Goal: Navigation & Orientation: Find specific page/section

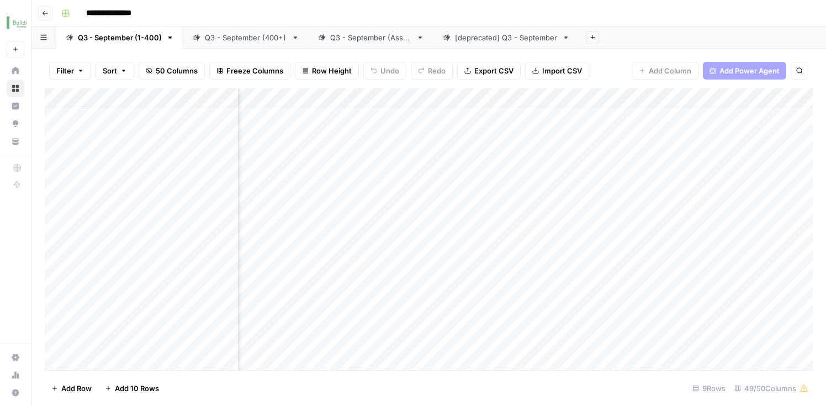
scroll to position [10, 2161]
click at [546, 245] on div "Add Column" at bounding box center [429, 230] width 768 height 285
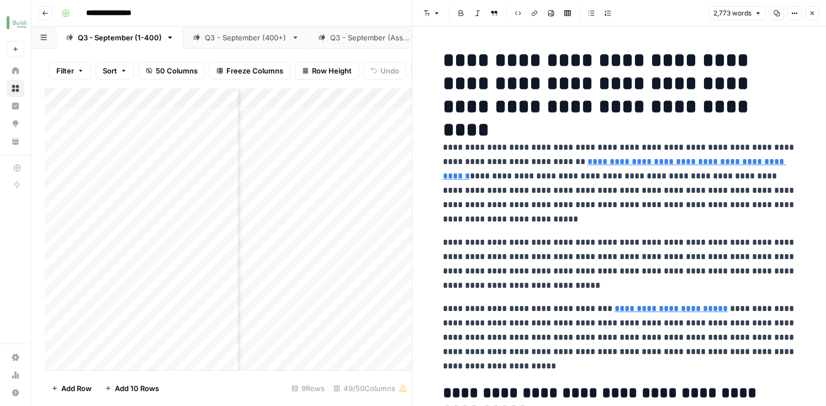
click at [811, 14] on icon "button" at bounding box center [812, 13] width 7 height 7
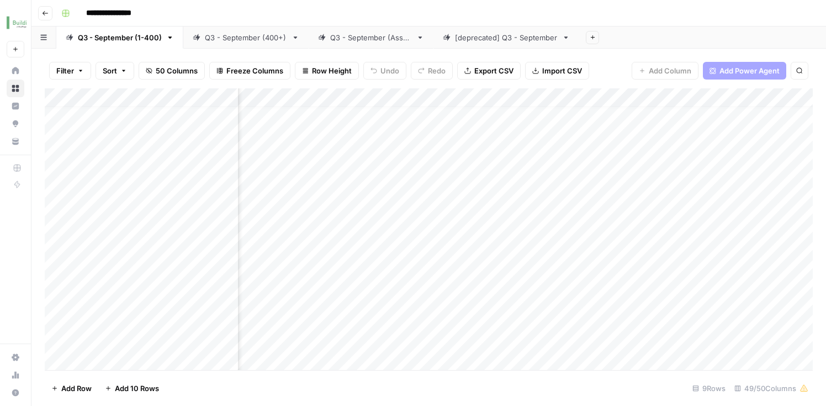
scroll to position [10, 1169]
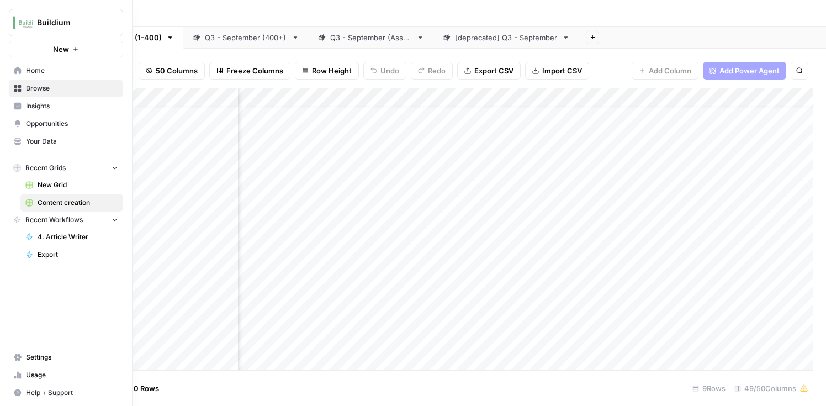
click at [45, 121] on span "Opportunities" at bounding box center [72, 124] width 92 height 10
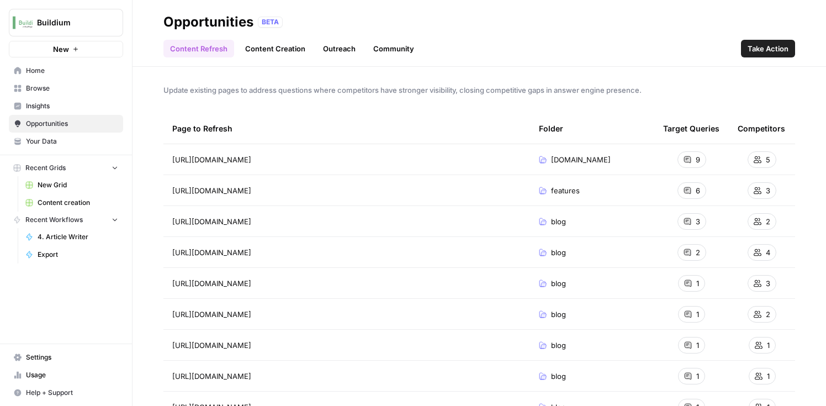
click at [40, 106] on span "Insights" at bounding box center [72, 106] width 92 height 10
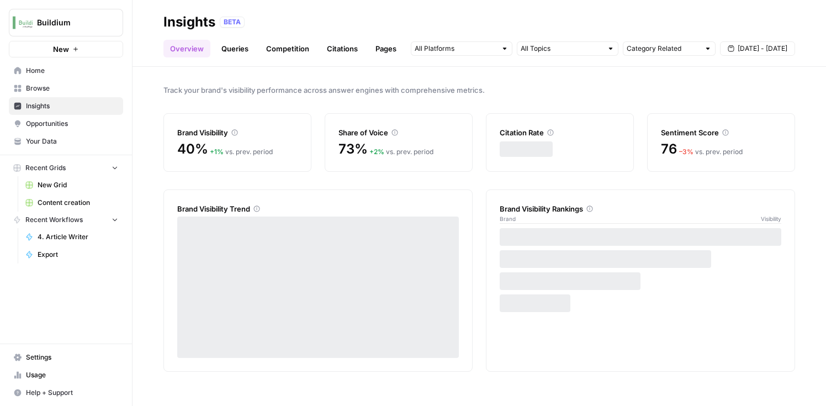
click at [336, 56] on link "Citations" at bounding box center [342, 49] width 44 height 18
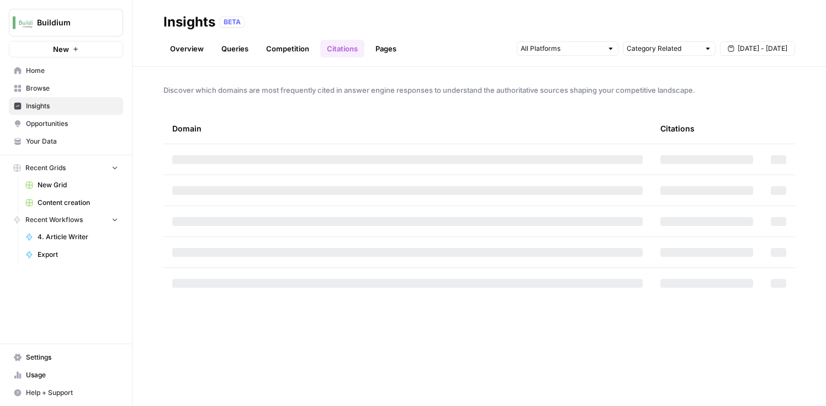
click at [194, 46] on link "Overview" at bounding box center [186, 49] width 47 height 18
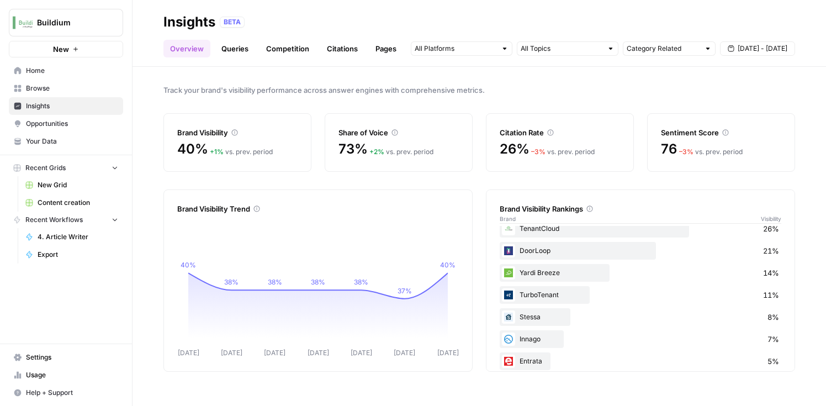
scroll to position [131, 0]
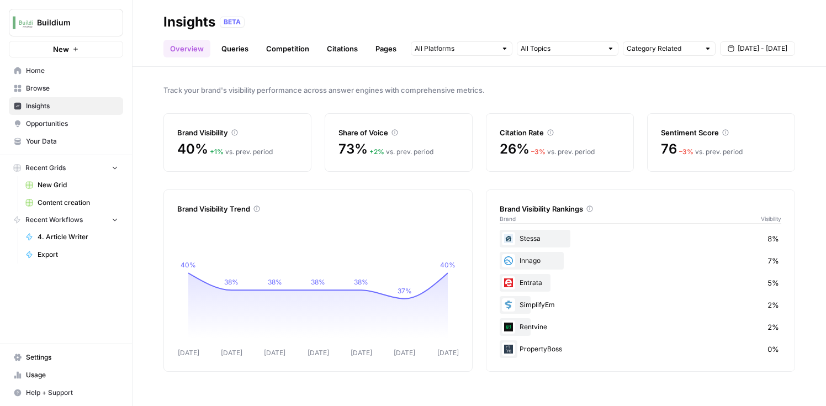
click at [328, 49] on link "Citations" at bounding box center [342, 49] width 44 height 18
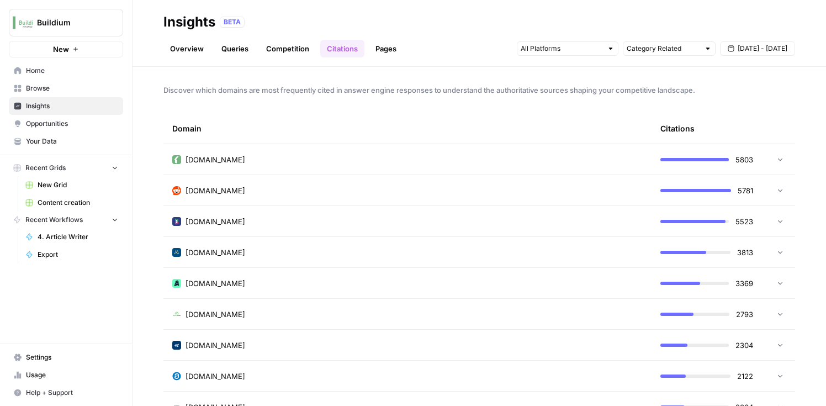
click at [778, 192] on icon at bounding box center [780, 190] width 8 height 8
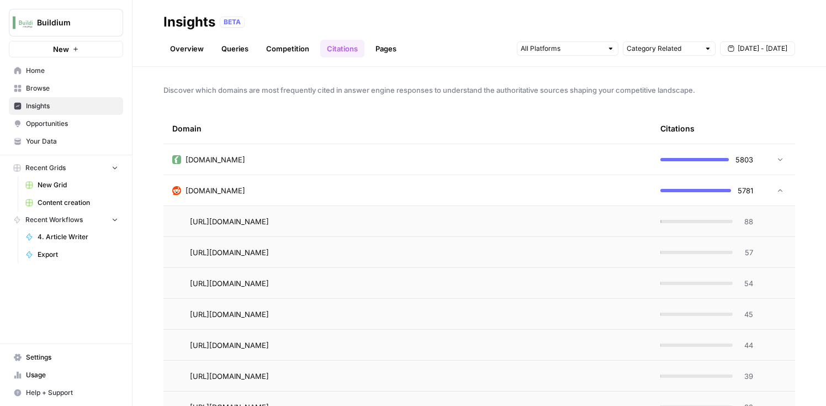
click at [776, 194] on td at bounding box center [778, 190] width 33 height 30
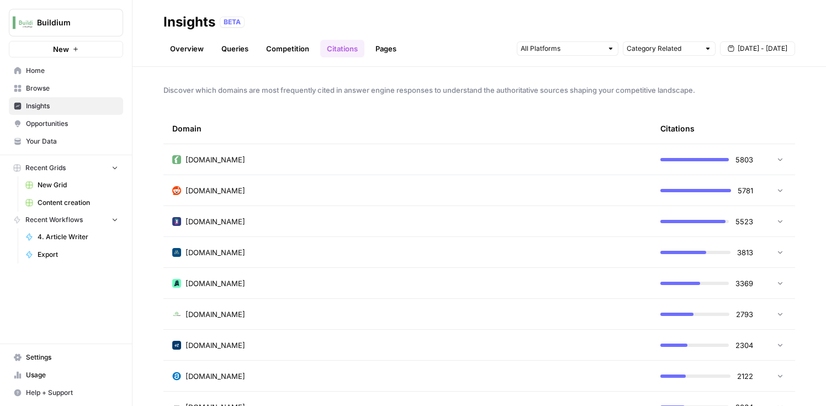
click at [780, 191] on icon at bounding box center [780, 190] width 8 height 8
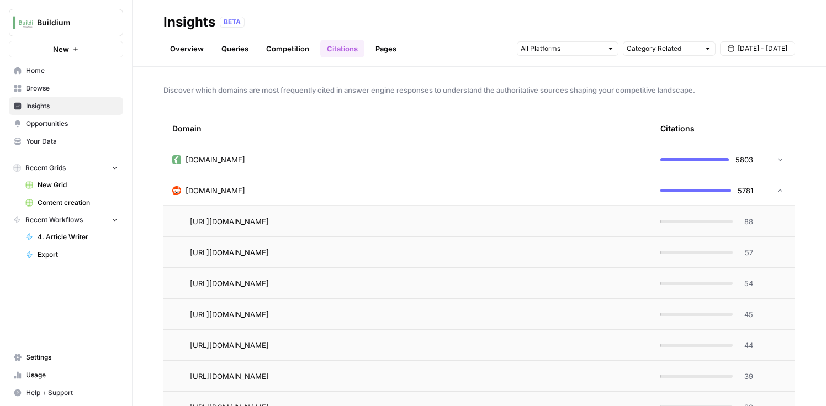
click at [780, 191] on icon at bounding box center [780, 191] width 8 height 8
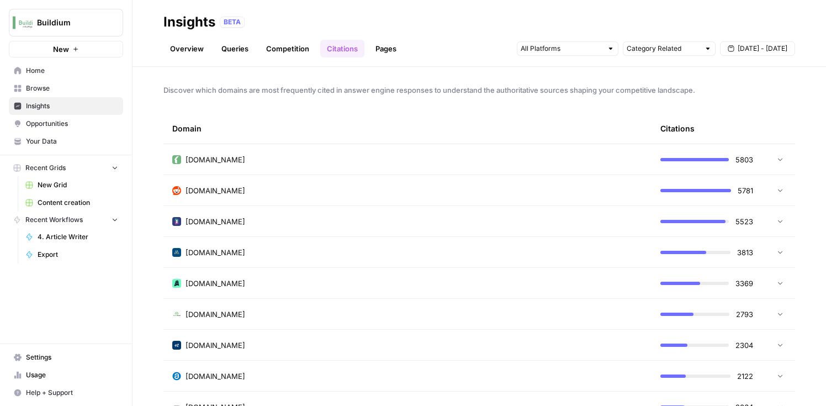
click at [780, 191] on icon at bounding box center [780, 190] width 8 height 8
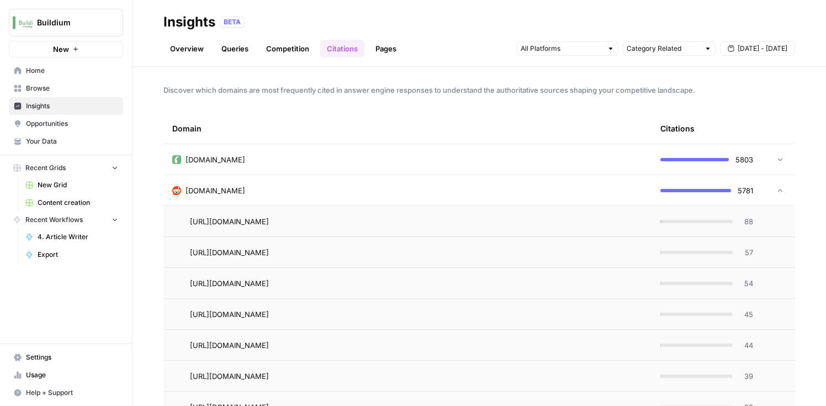
click at [780, 191] on icon at bounding box center [780, 191] width 8 height 8
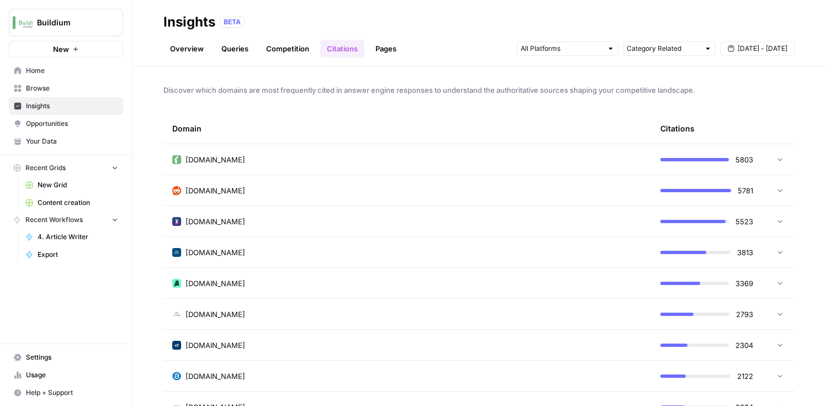
click at [781, 161] on icon at bounding box center [780, 159] width 8 height 8
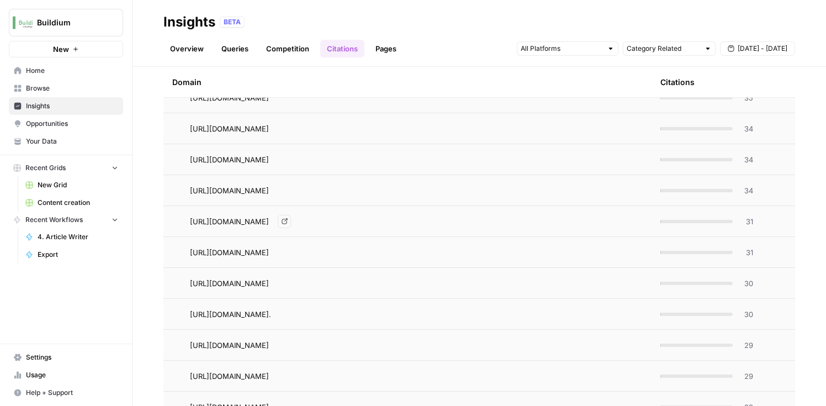
scroll to position [746, 0]
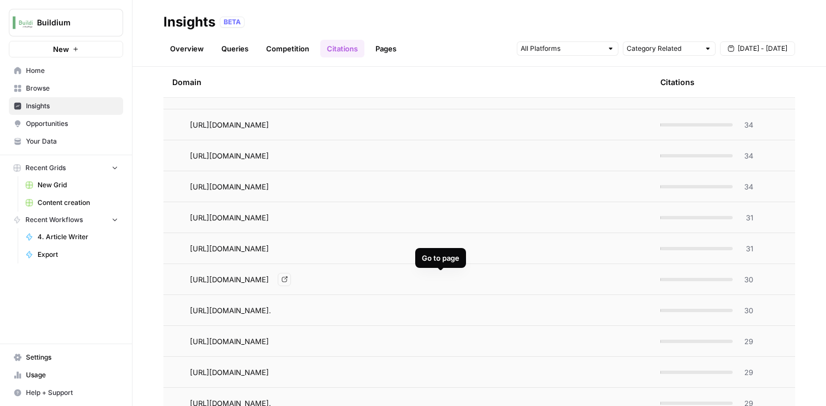
click at [288, 280] on icon "Go to page https://www.buildium.com/blog/property-management-kpis-to-track/" at bounding box center [285, 279] width 6 height 6
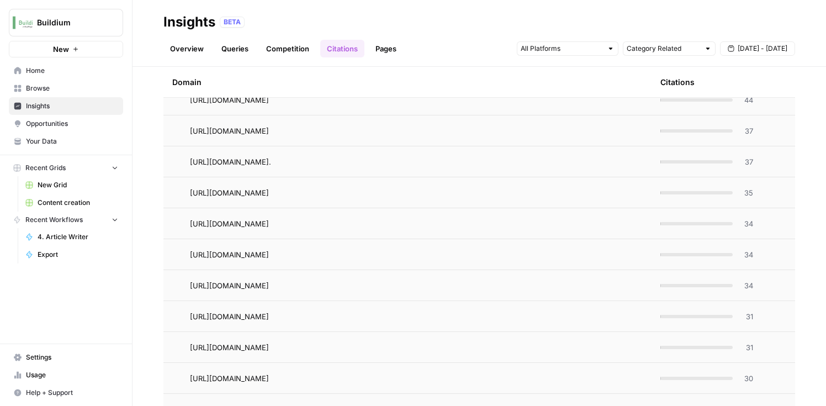
scroll to position [641, 0]
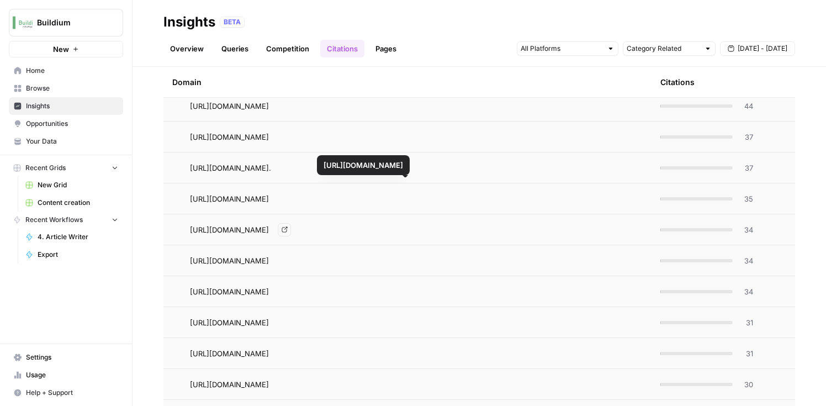
click at [288, 230] on icon "Go to page https://www.buildium.com/blog/best-lease-management-software/#:~:tex…" at bounding box center [285, 229] width 6 height 6
click at [290, 168] on icon "Go to page https://www.buildium.com/#:~:text=Some%20of%20the%20key%20features,e…" at bounding box center [287, 167] width 6 height 6
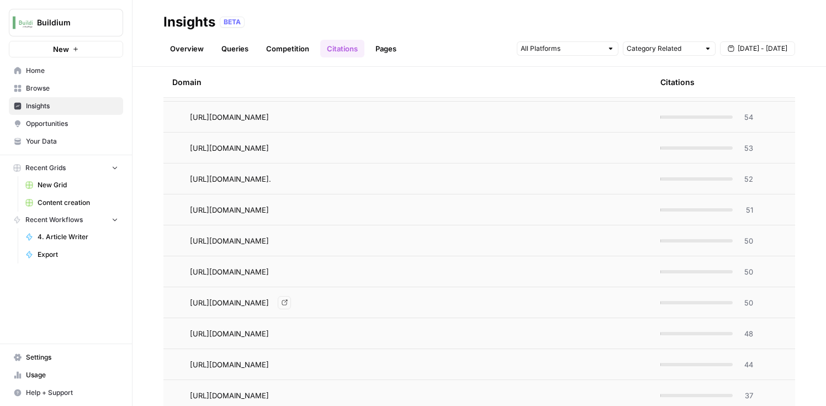
scroll to position [315, 0]
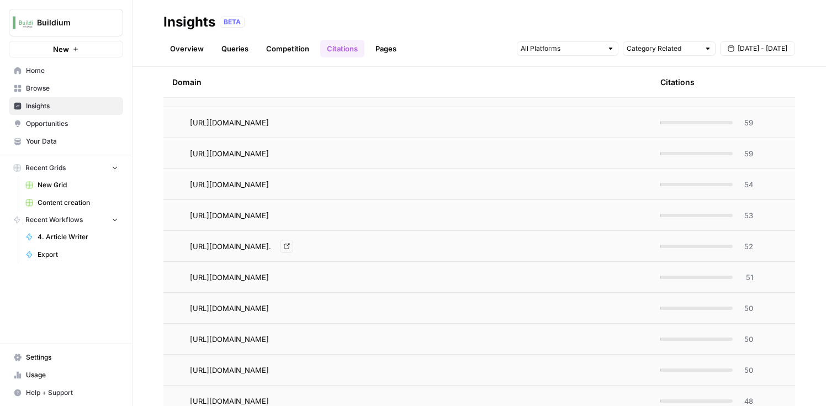
click at [290, 246] on icon "Go to page https://www.buildium.com/blog/property-management-kpis-to-track/#:~:…" at bounding box center [287, 246] width 6 height 6
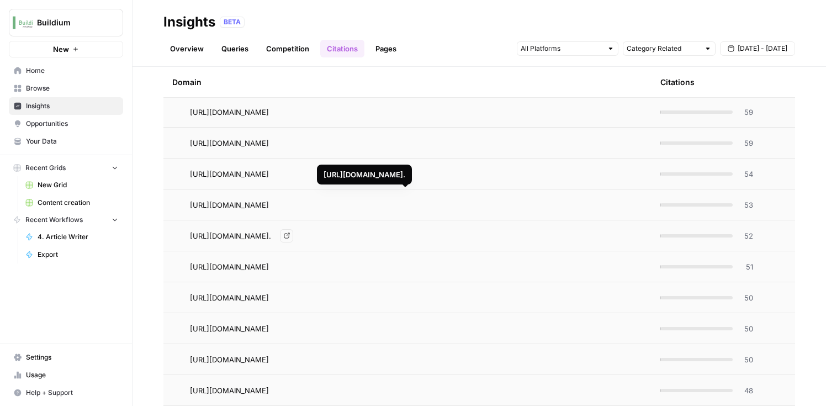
scroll to position [327, 0]
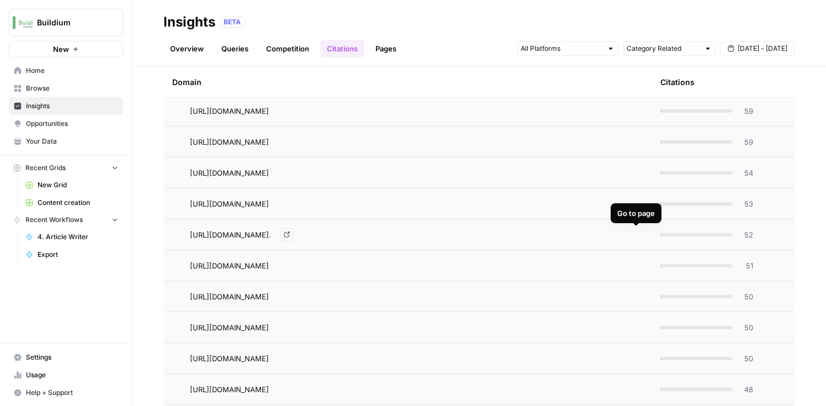
click at [290, 236] on icon "Go to page https://www.buildium.com/blog/property-management-kpis-to-track/#:~:…" at bounding box center [287, 234] width 6 height 6
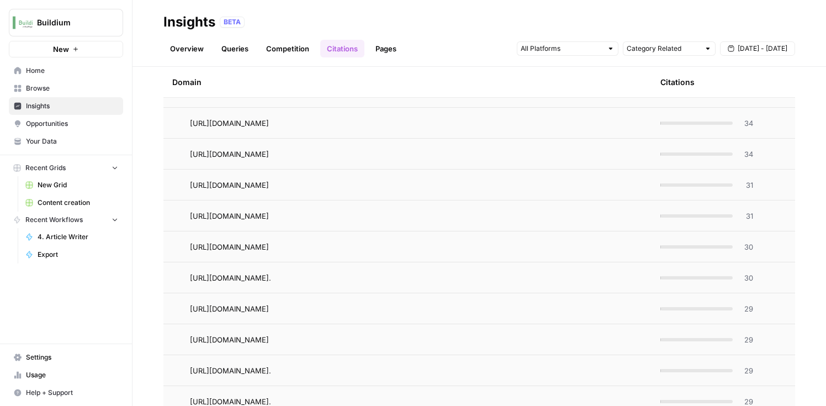
scroll to position [783, 0]
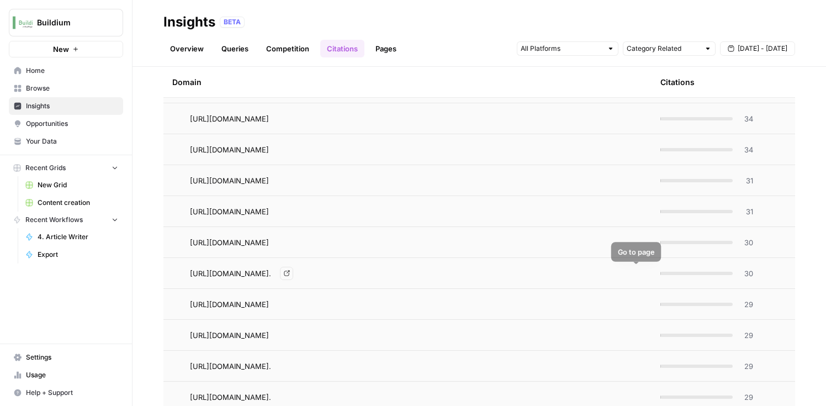
click at [290, 275] on icon "Go to page https://www.buildium.com/#:~:text=real%20estate%20professionals.-,So…" at bounding box center [287, 273] width 6 height 6
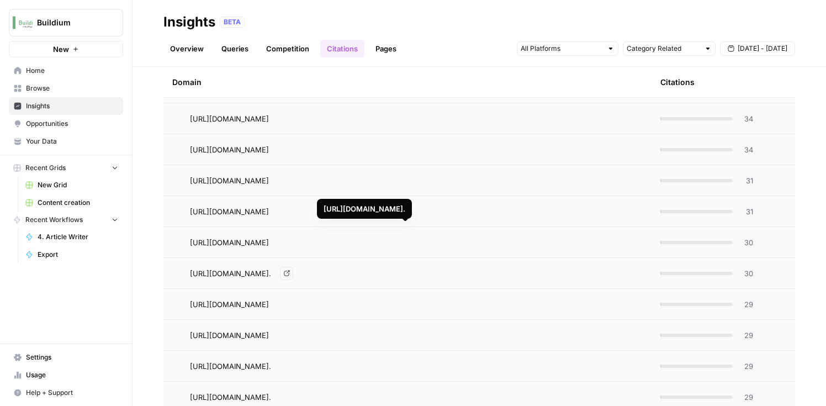
click at [290, 272] on icon "Go to page https://www.buildium.com/#:~:text=real%20estate%20professionals.-,So…" at bounding box center [287, 273] width 6 height 6
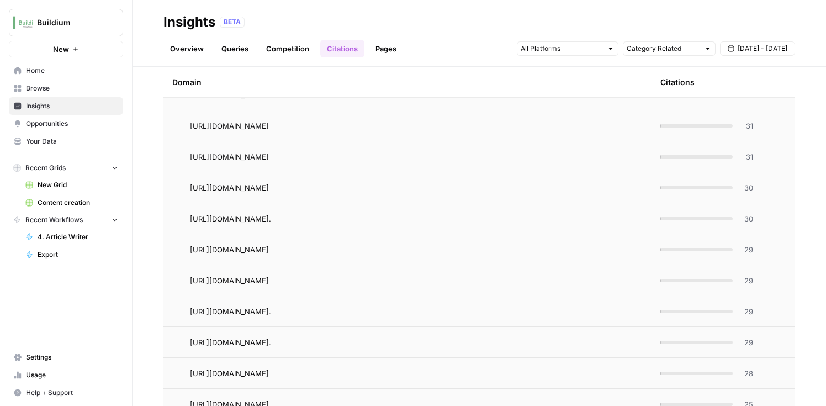
scroll to position [842, 0]
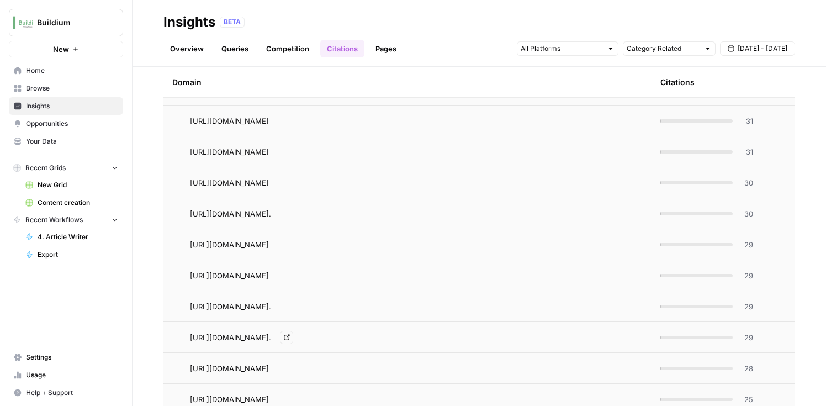
click at [290, 338] on icon "Go to page https://www.buildium.com/#:~:text=Property%20management%20software%2…" at bounding box center [287, 337] width 6 height 6
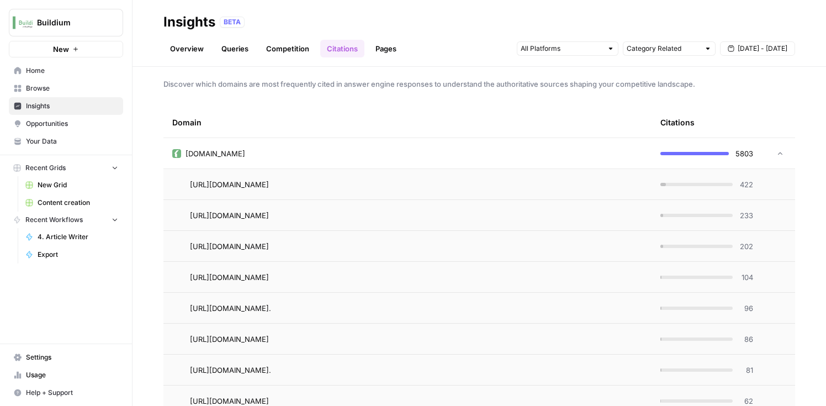
scroll to position [0, 0]
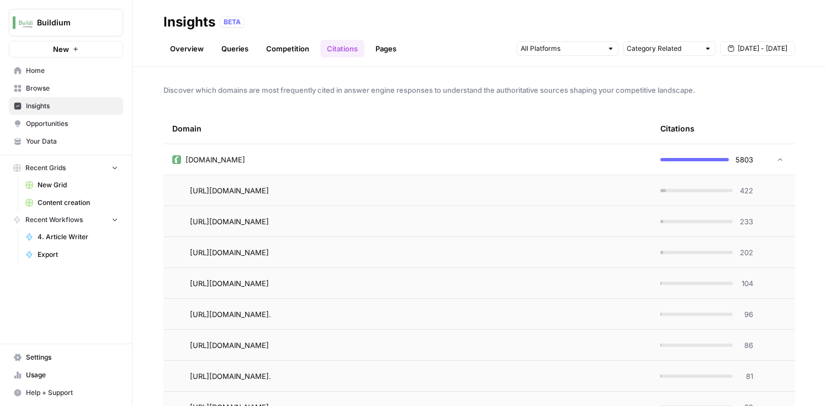
click at [779, 160] on icon at bounding box center [780, 160] width 8 height 8
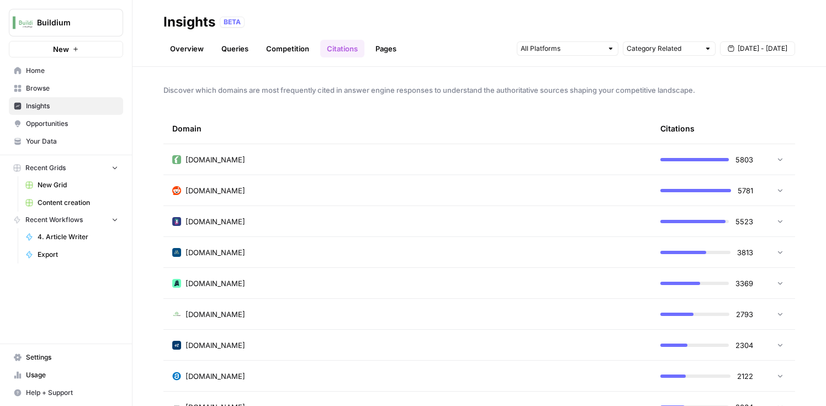
click at [783, 222] on icon at bounding box center [780, 221] width 8 height 8
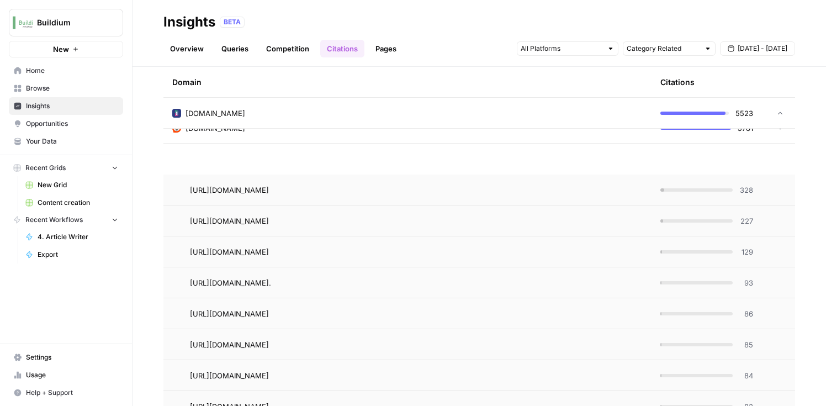
scroll to position [86, 0]
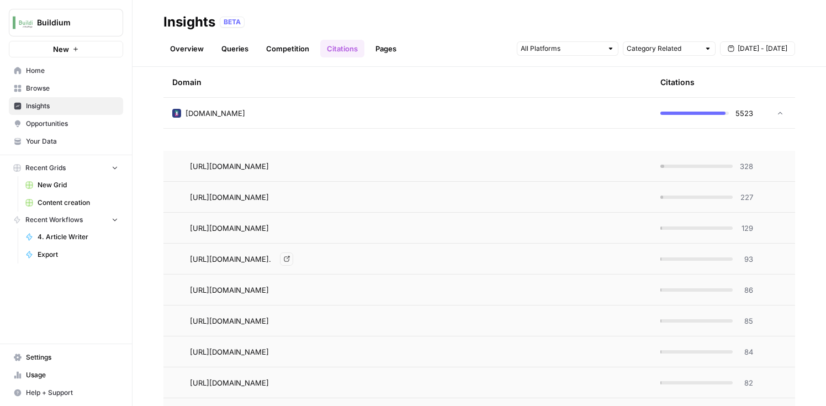
click at [289, 261] on icon "Go to page https://www.doorloop.com/#:~:text=Tenant%20screening%3A%20Run%20back…" at bounding box center [287, 259] width 6 height 6
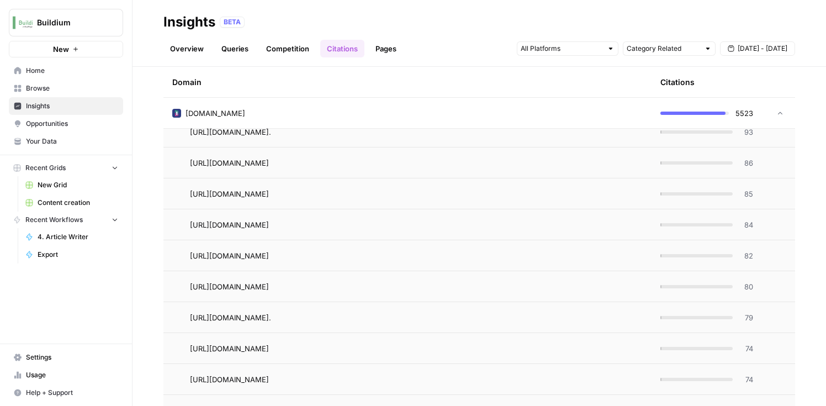
scroll to position [216, 0]
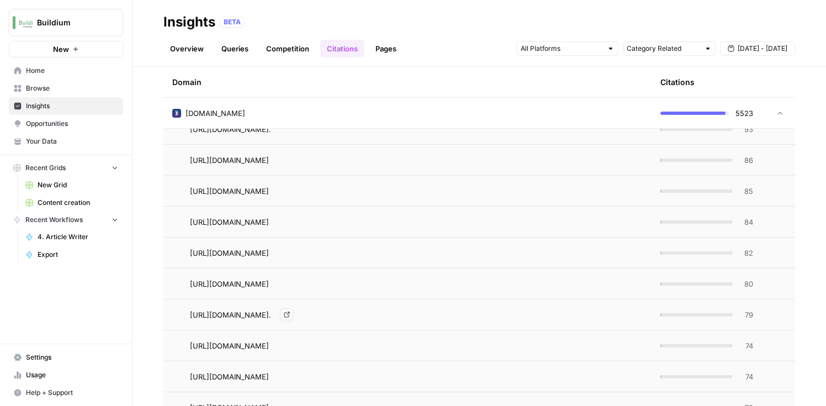
click at [290, 314] on icon "Go to page https://www.doorloop.com/blog/free-property-management-software-tool…" at bounding box center [287, 314] width 6 height 6
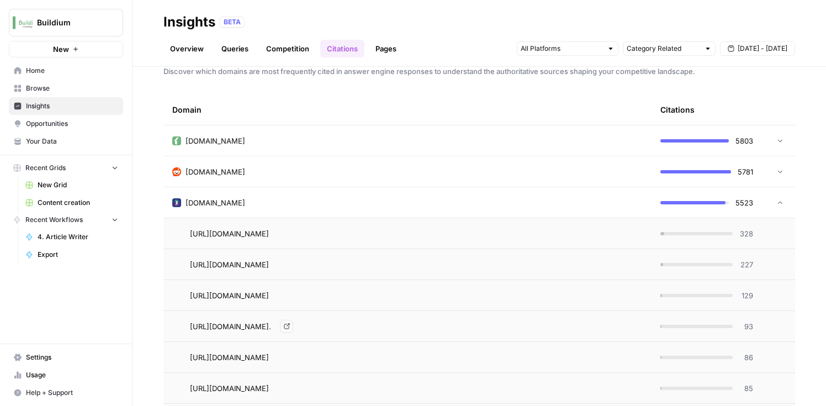
scroll to position [0, 0]
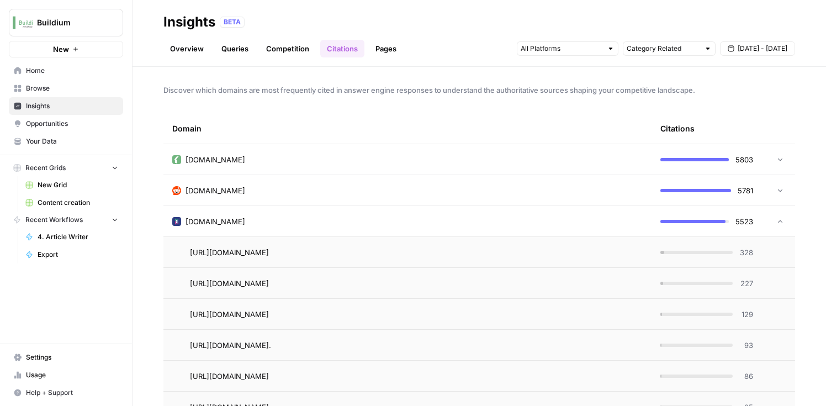
click at [783, 220] on icon at bounding box center [780, 221] width 8 height 8
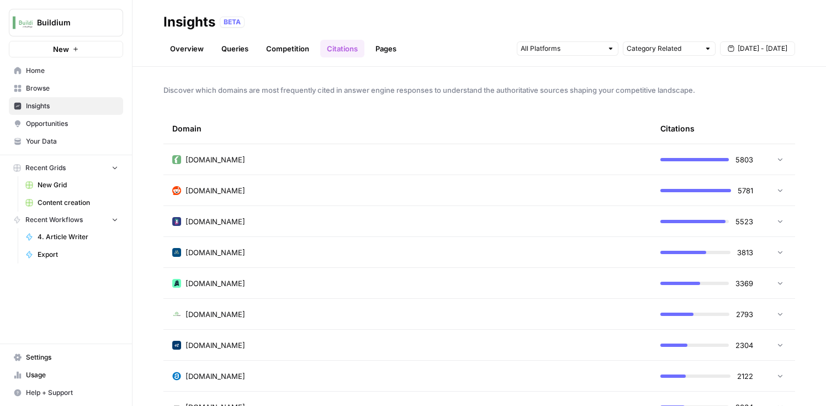
click at [781, 191] on icon at bounding box center [780, 190] width 8 height 8
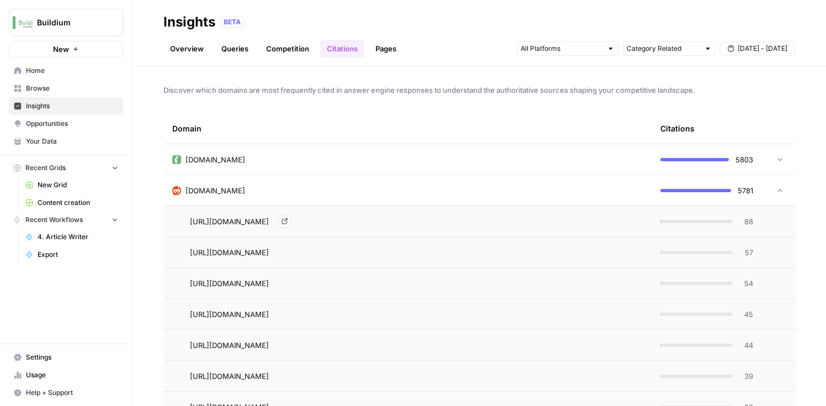
click at [288, 221] on icon "Go to page https://www.reddit.com/r/PropertyManagement/comments/1ko3tv0/what_is…" at bounding box center [285, 221] width 6 height 6
click at [291, 225] on link "Go to page" at bounding box center [284, 221] width 13 height 13
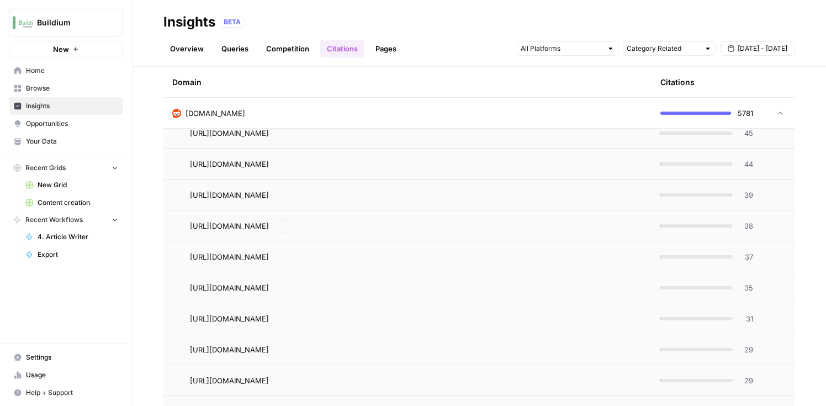
scroll to position [193, 0]
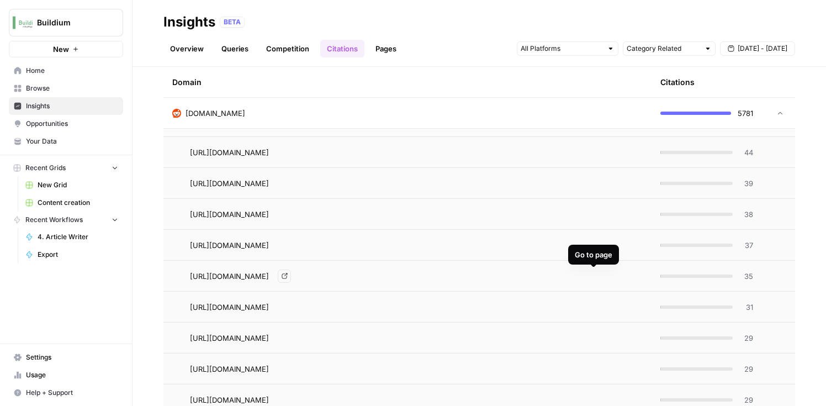
click at [288, 276] on icon "Go to page https://www.reddit.com/r/realestateinvesting/comments/12q2xn7/what_i…" at bounding box center [285, 276] width 6 height 6
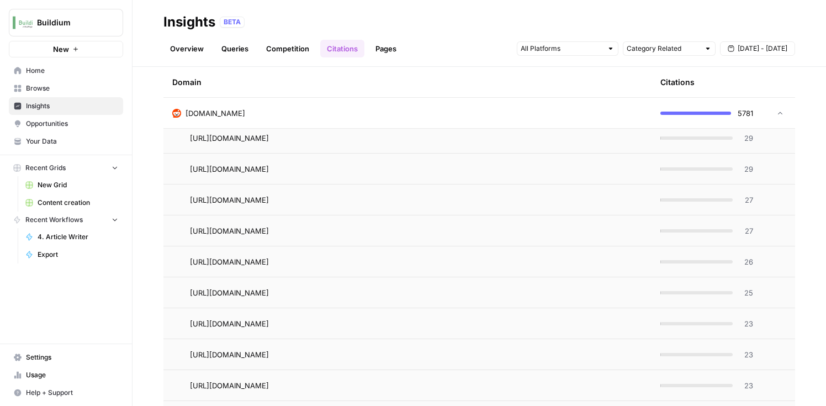
click at [781, 114] on icon at bounding box center [780, 113] width 8 height 8
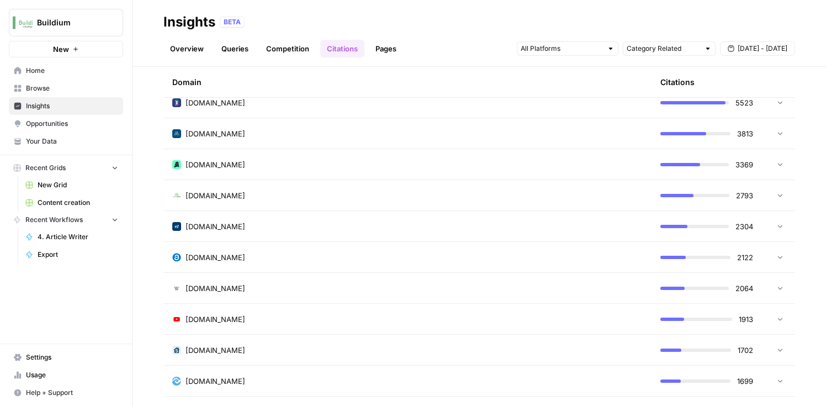
scroll to position [100, 0]
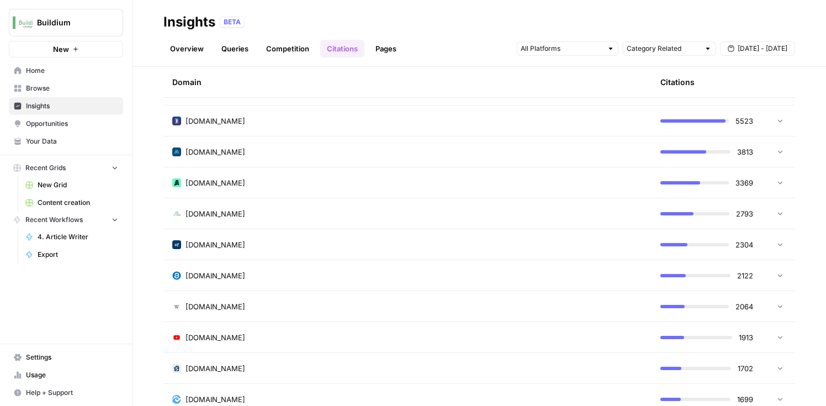
click at [778, 335] on icon at bounding box center [780, 337] width 8 height 8
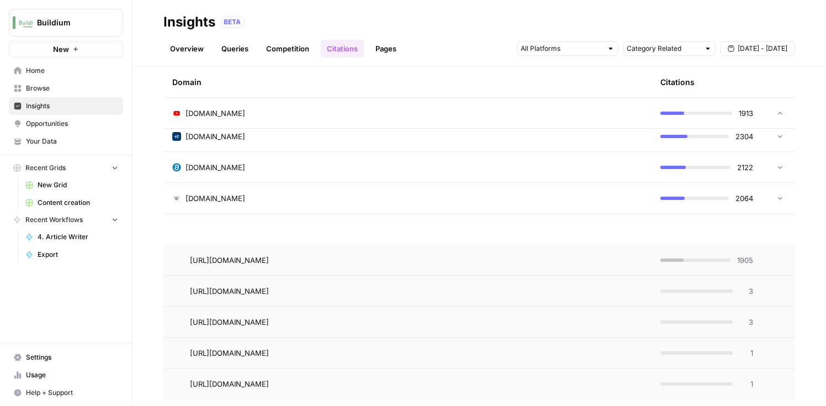
scroll to position [208, 0]
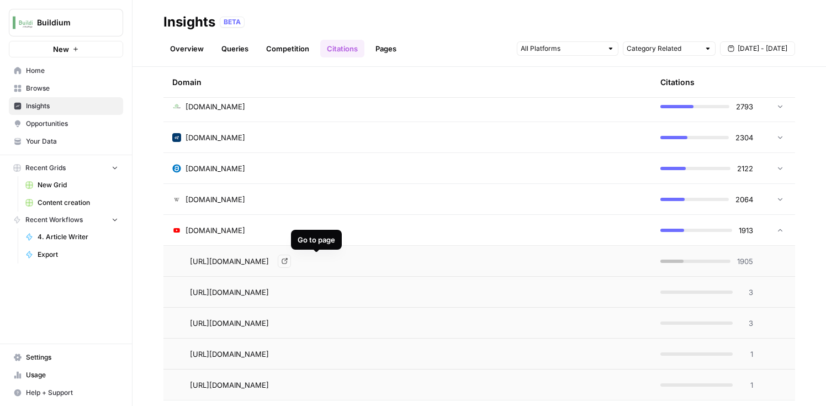
click at [287, 261] on icon "Go to page https://www.youtube.com/watch" at bounding box center [285, 261] width 6 height 6
click at [288, 291] on icon "Go to page https://www.youtube.com/shorts/1pCJ8VSCNj4" at bounding box center [285, 292] width 6 height 6
click at [287, 324] on icon "Go to page https://www.youtube.com/shorts/xQagz-bgfmU" at bounding box center [285, 323] width 6 height 6
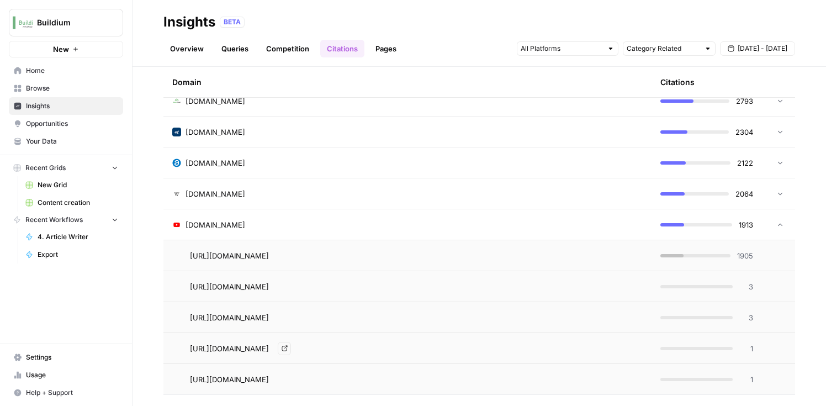
scroll to position [214, 0]
click at [781, 221] on icon at bounding box center [780, 224] width 8 height 8
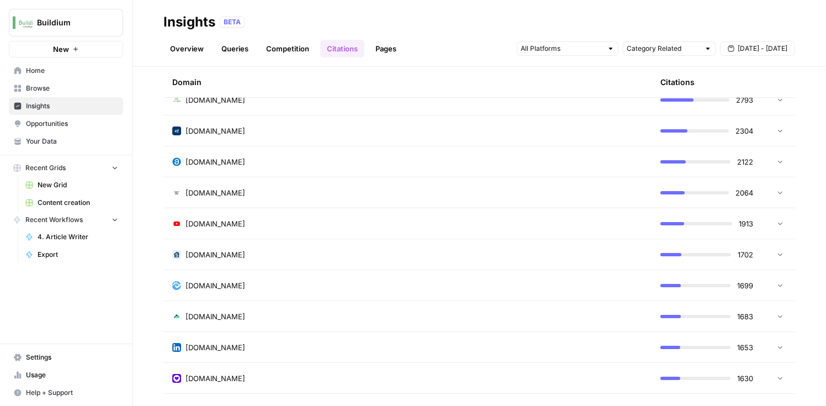
click at [781, 221] on icon at bounding box center [780, 223] width 8 height 8
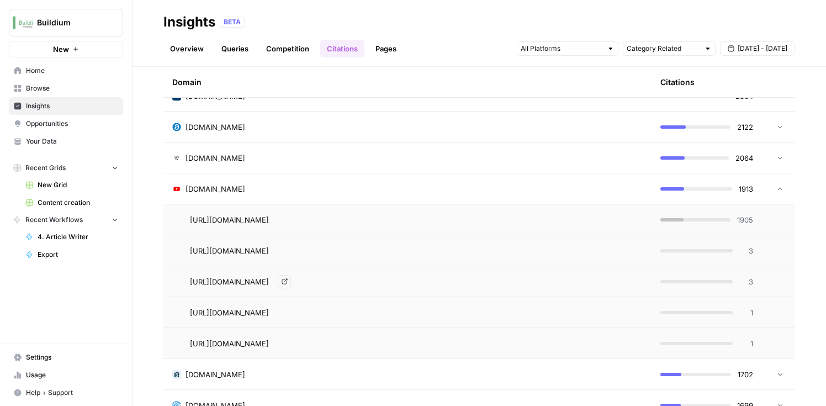
scroll to position [250, 0]
click at [778, 187] on icon at bounding box center [780, 188] width 8 height 8
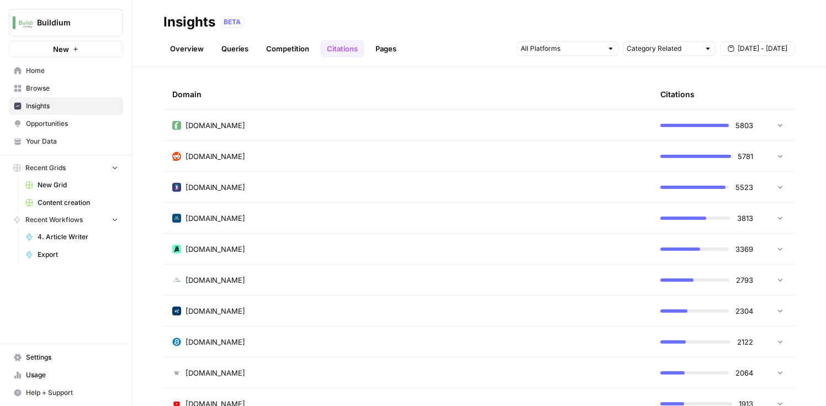
scroll to position [0, 0]
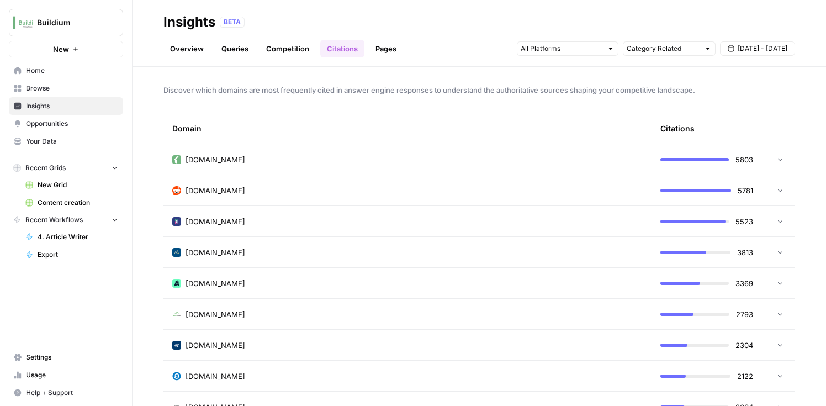
click at [57, 126] on span "Opportunities" at bounding box center [72, 124] width 92 height 10
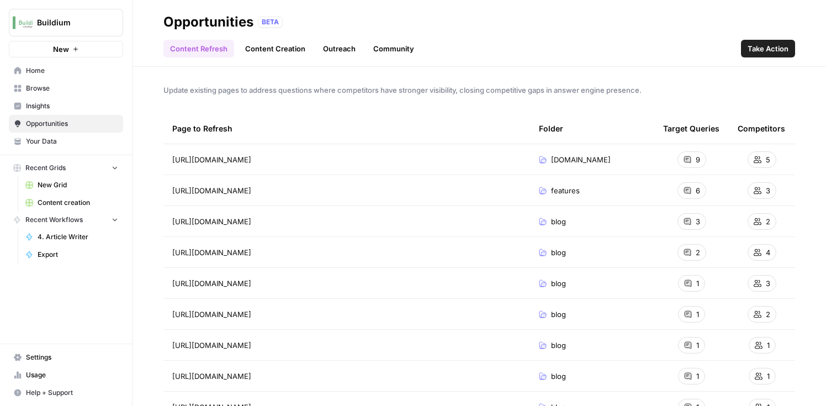
click at [378, 50] on link "Community" at bounding box center [394, 49] width 54 height 18
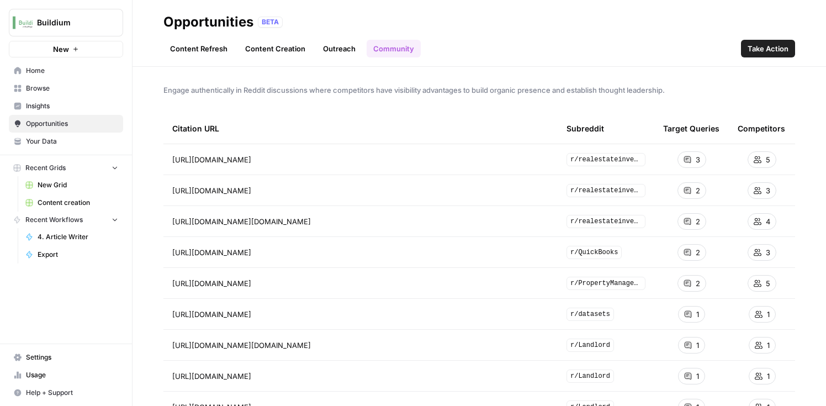
click at [60, 124] on span "Opportunities" at bounding box center [72, 124] width 92 height 10
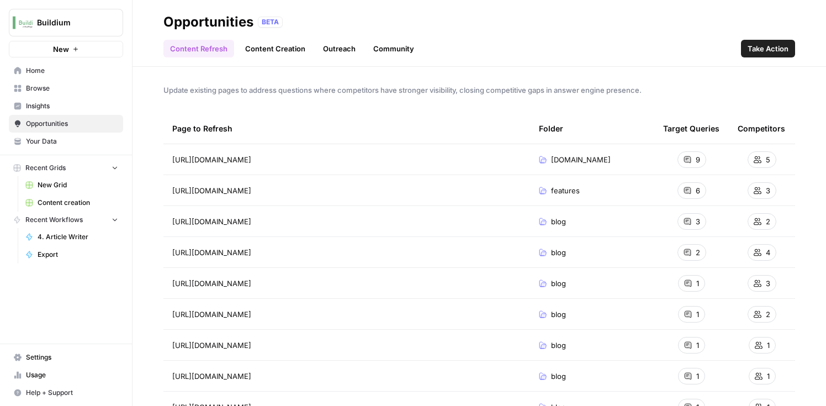
click at [271, 45] on link "Content Creation" at bounding box center [274, 49] width 73 height 18
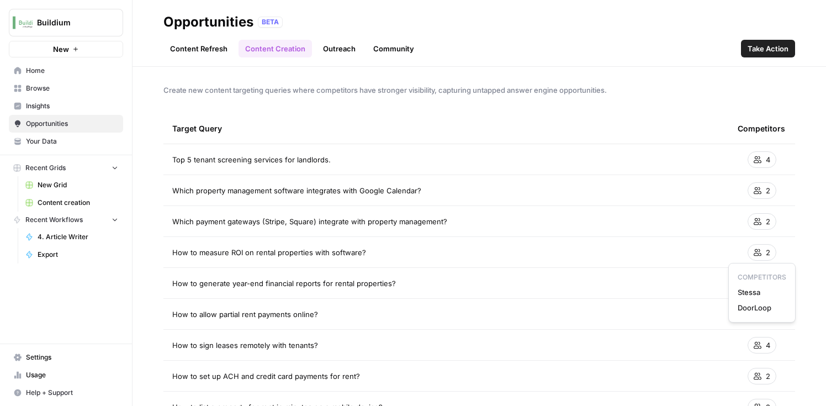
click at [746, 291] on span "Stessa" at bounding box center [761, 291] width 49 height 11
click at [758, 306] on span "DoorLoop" at bounding box center [761, 307] width 49 height 11
click at [342, 242] on td "How to measure ROI on rental properties with software?" at bounding box center [445, 252] width 565 height 30
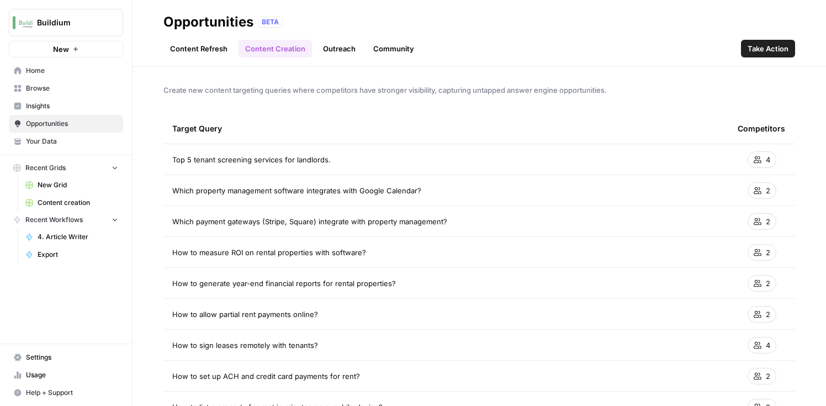
click at [328, 47] on link "Outreach" at bounding box center [339, 49] width 46 height 18
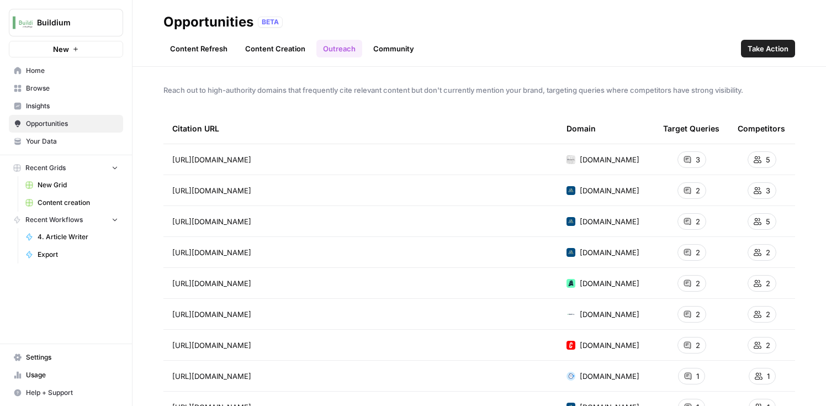
click at [382, 45] on link "Community" at bounding box center [394, 49] width 54 height 18
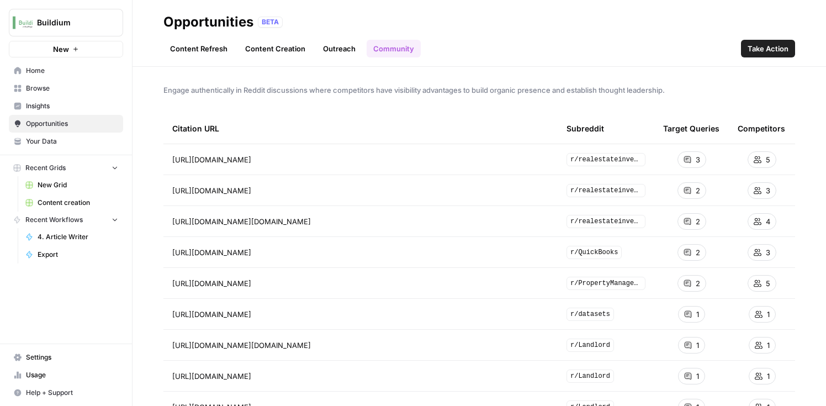
click at [352, 56] on link "Outreach" at bounding box center [339, 49] width 46 height 18
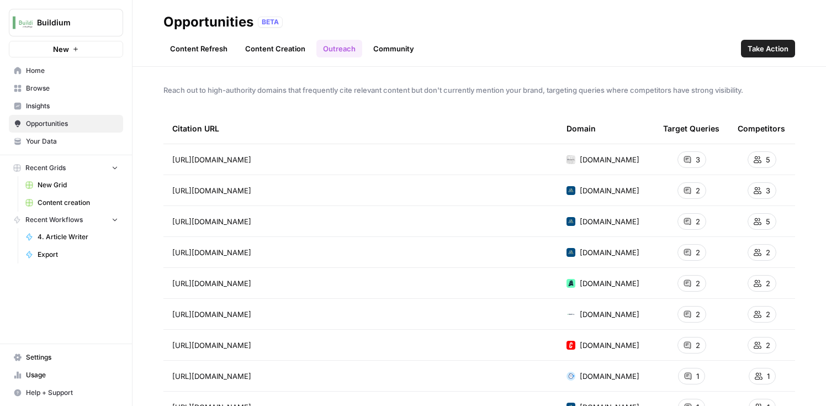
click at [371, 52] on link "Community" at bounding box center [394, 49] width 54 height 18
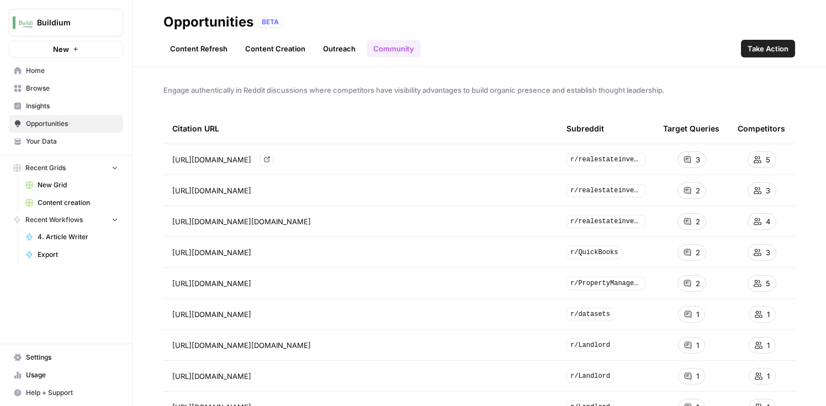
click at [270, 159] on icon "Go to page https://www.reddit.com/r/realestateinvesting/comments/1g7ycub/best_t…" at bounding box center [267, 159] width 6 height 6
click at [270, 189] on icon "Go to page https://www.reddit.com/r/realestateinvesting/comments/sny8qn/where_a…" at bounding box center [267, 190] width 6 height 6
click at [333, 224] on link "Go to page" at bounding box center [326, 221] width 13 height 13
click at [270, 251] on icon "Go to page https://www.reddit.com/r/QuickBooks/comments/y4jxhx/property_managem…" at bounding box center [267, 252] width 6 height 6
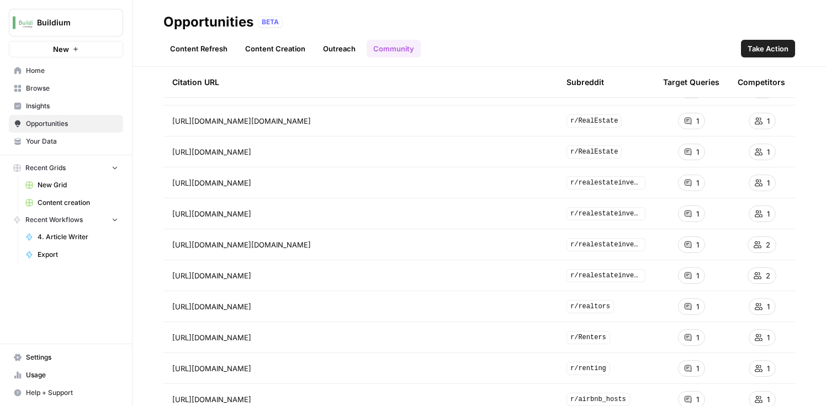
scroll to position [622, 0]
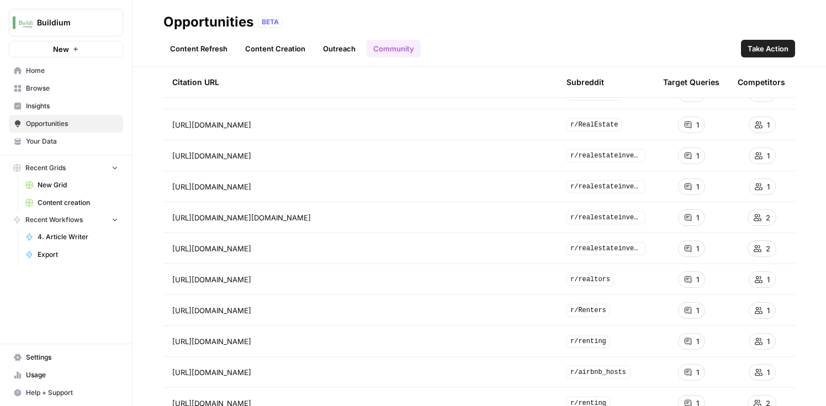
click at [33, 107] on span "Insights" at bounding box center [72, 106] width 92 height 10
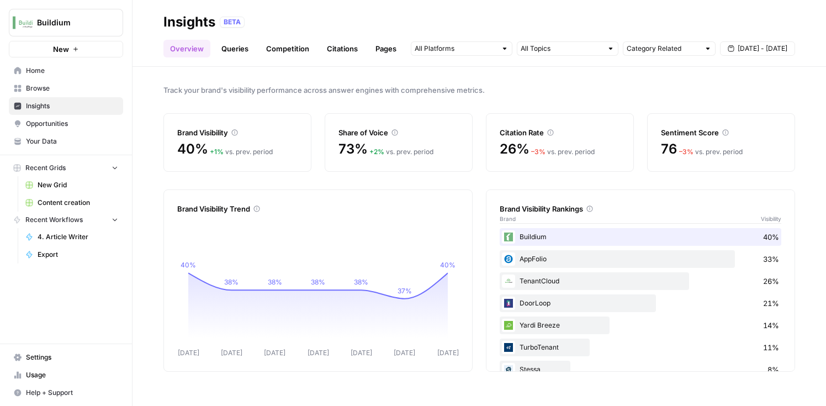
click at [50, 123] on span "Opportunities" at bounding box center [72, 124] width 92 height 10
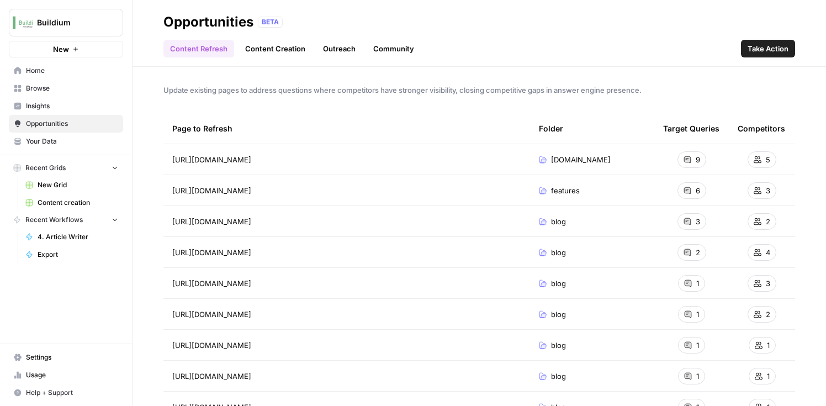
click at [47, 105] on span "Insights" at bounding box center [72, 106] width 92 height 10
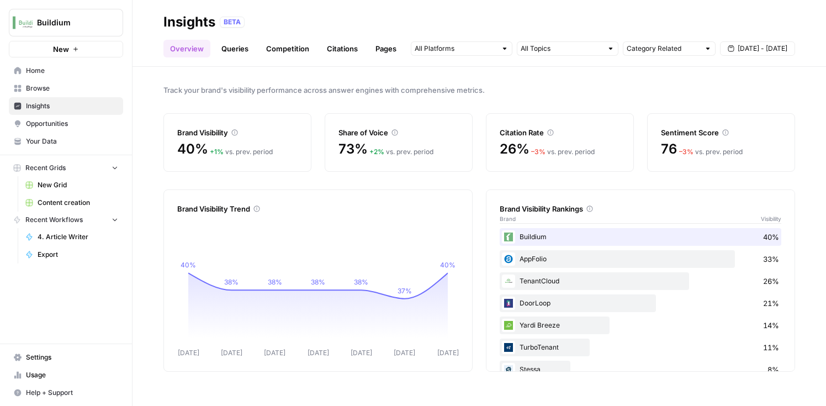
click at [358, 51] on link "Citations" at bounding box center [342, 49] width 44 height 18
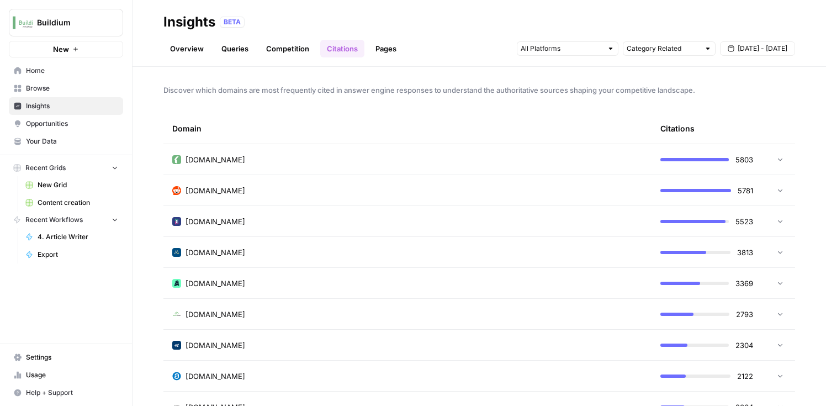
click at [374, 51] on link "Pages" at bounding box center [386, 49] width 34 height 18
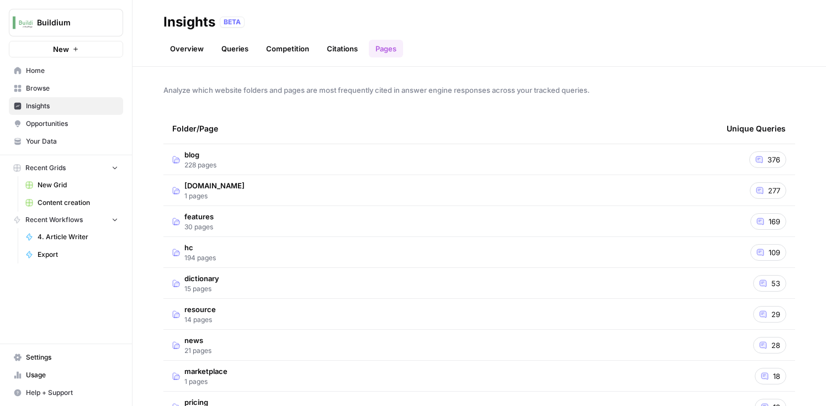
click at [349, 49] on link "Citations" at bounding box center [342, 49] width 44 height 18
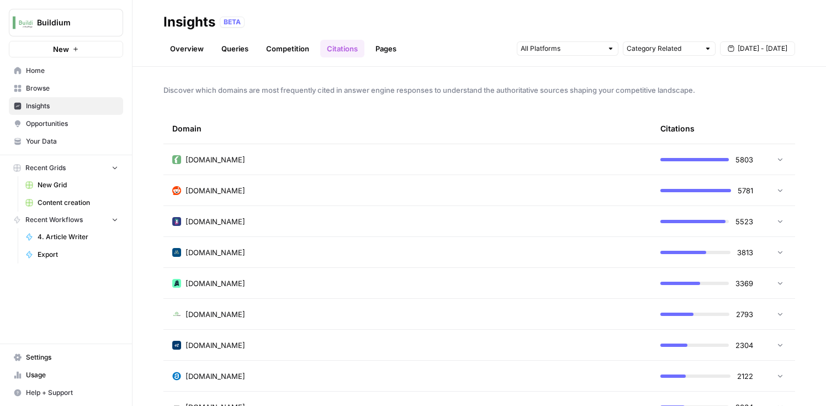
click at [46, 140] on span "Your Data" at bounding box center [72, 141] width 92 height 10
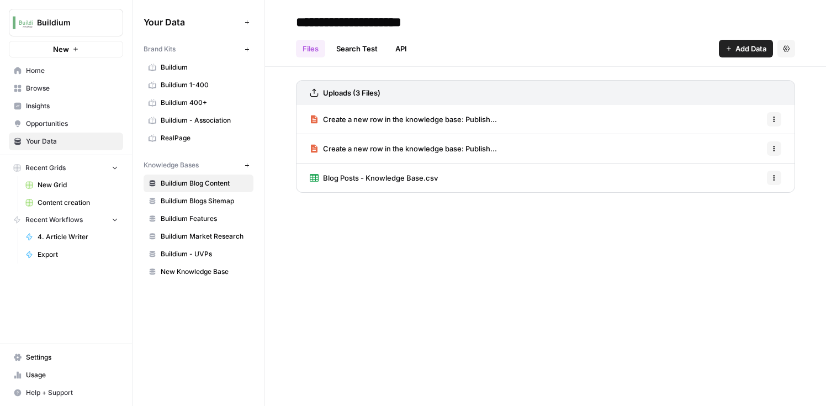
click at [67, 123] on span "Opportunities" at bounding box center [72, 124] width 92 height 10
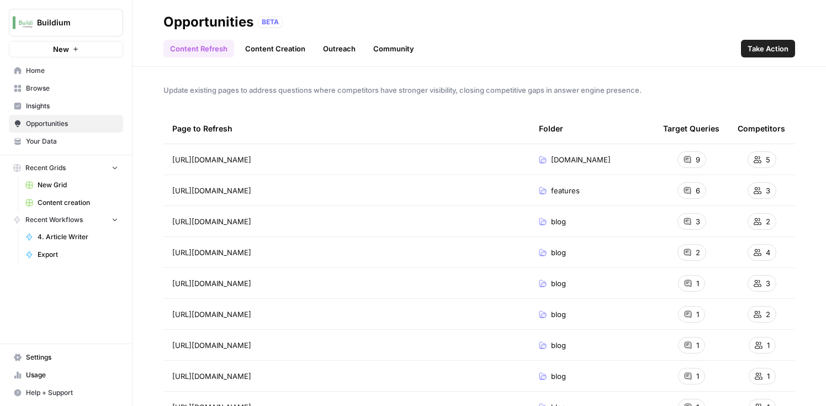
click at [278, 51] on link "Content Creation" at bounding box center [274, 49] width 73 height 18
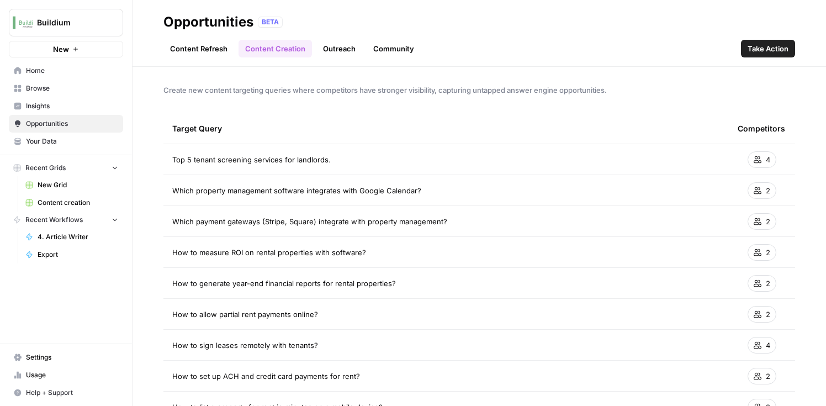
click at [338, 47] on link "Outreach" at bounding box center [339, 49] width 46 height 18
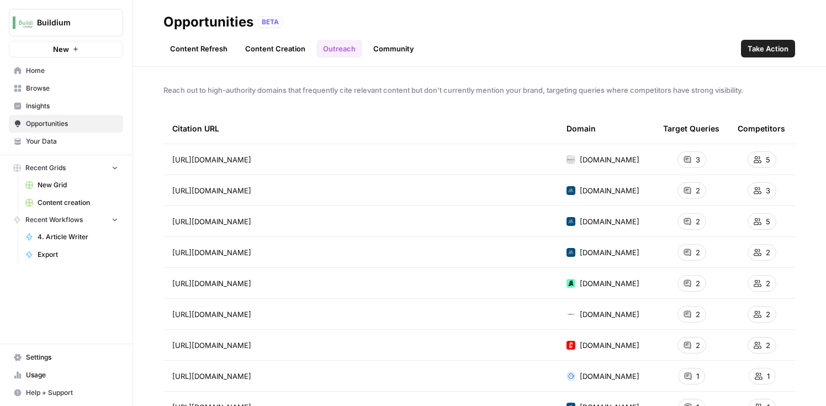
click at [407, 45] on link "Community" at bounding box center [394, 49] width 54 height 18
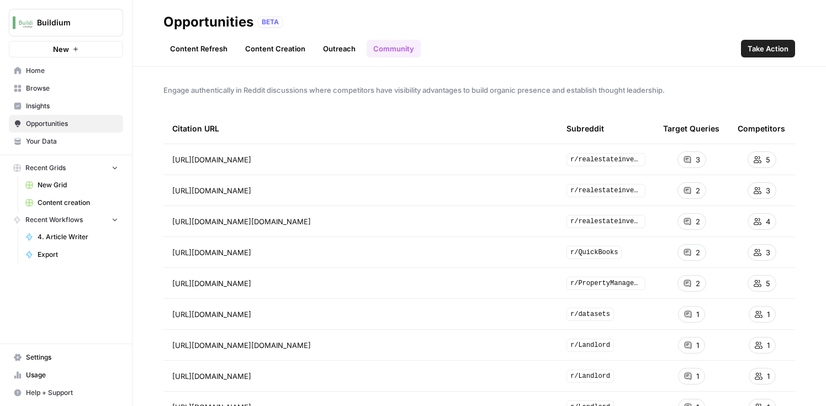
click at [284, 52] on link "Content Creation" at bounding box center [274, 49] width 73 height 18
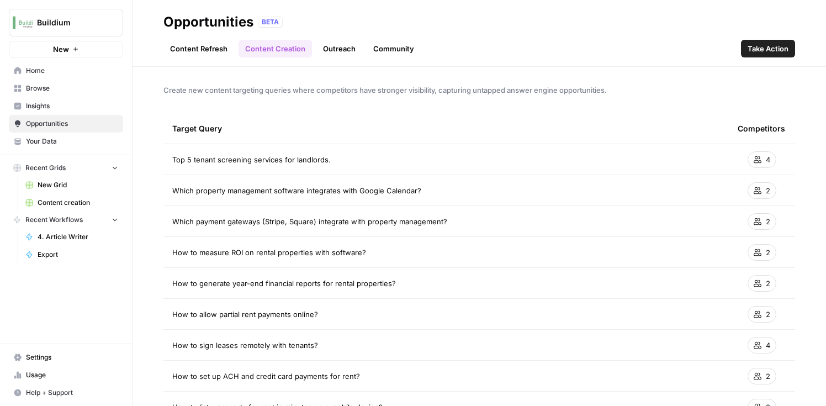
click at [194, 52] on link "Content Refresh" at bounding box center [198, 49] width 71 height 18
